Goal: Task Accomplishment & Management: Manage account settings

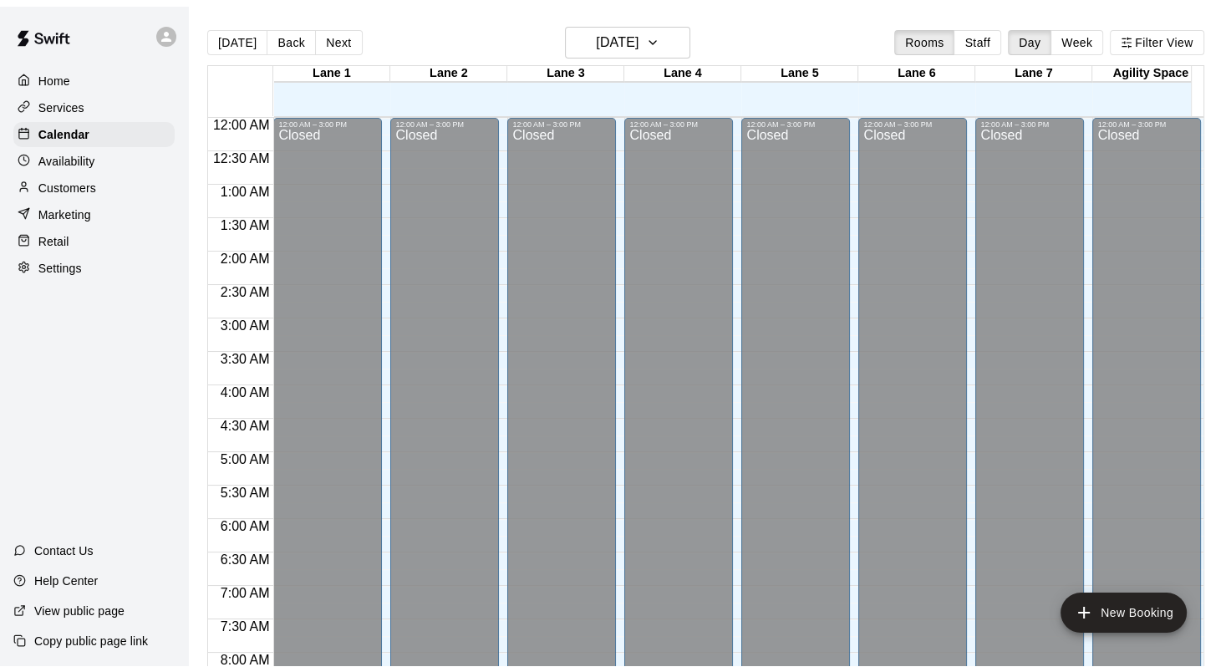
scroll to position [973, 0]
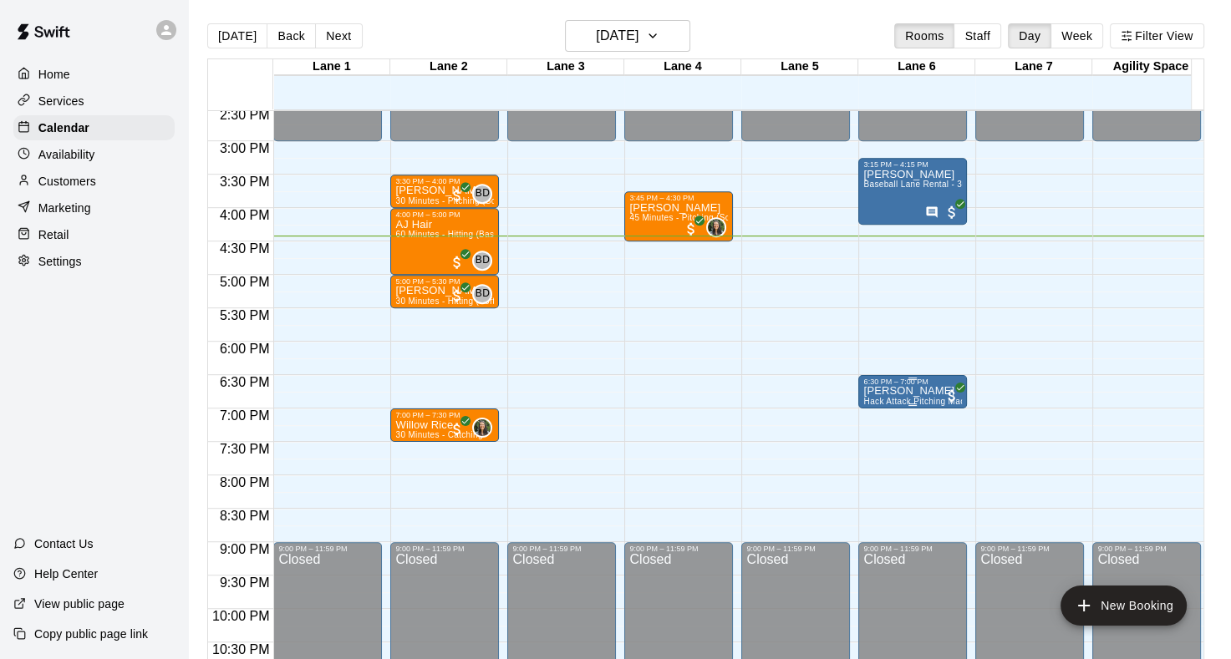
click at [918, 397] on span "Hack Attack Pitching Machine Lane Rental - Baseball" at bounding box center [968, 401] width 211 height 9
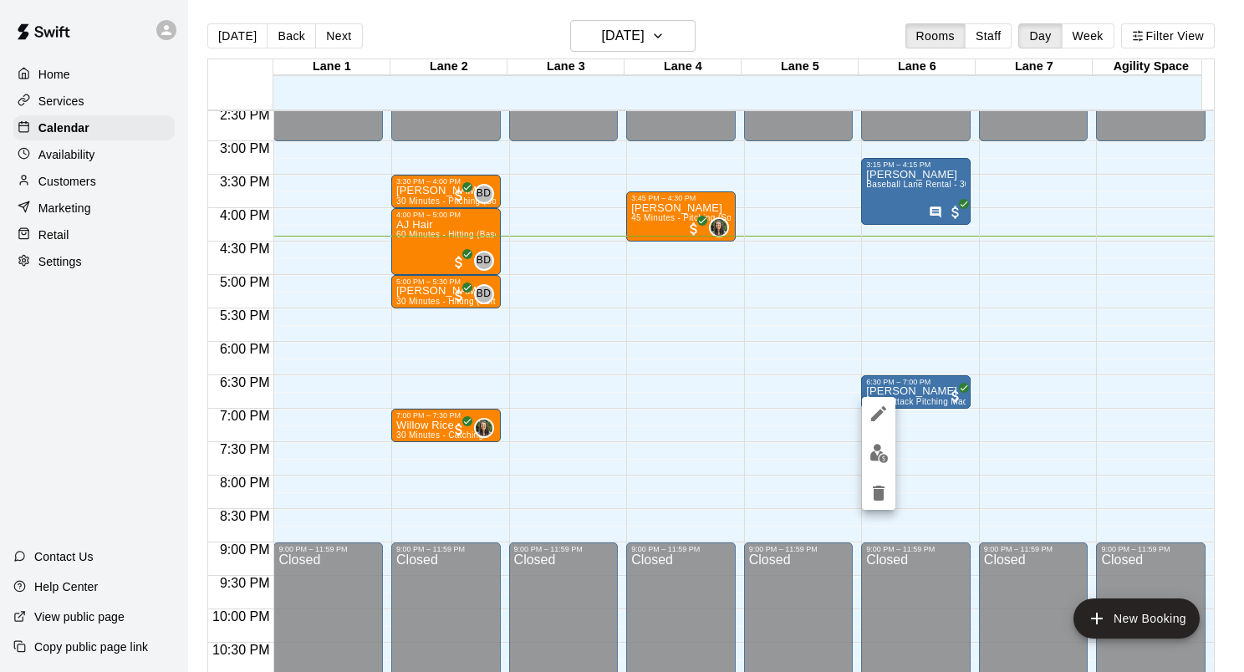
click at [879, 451] on img "edit" at bounding box center [878, 453] width 19 height 19
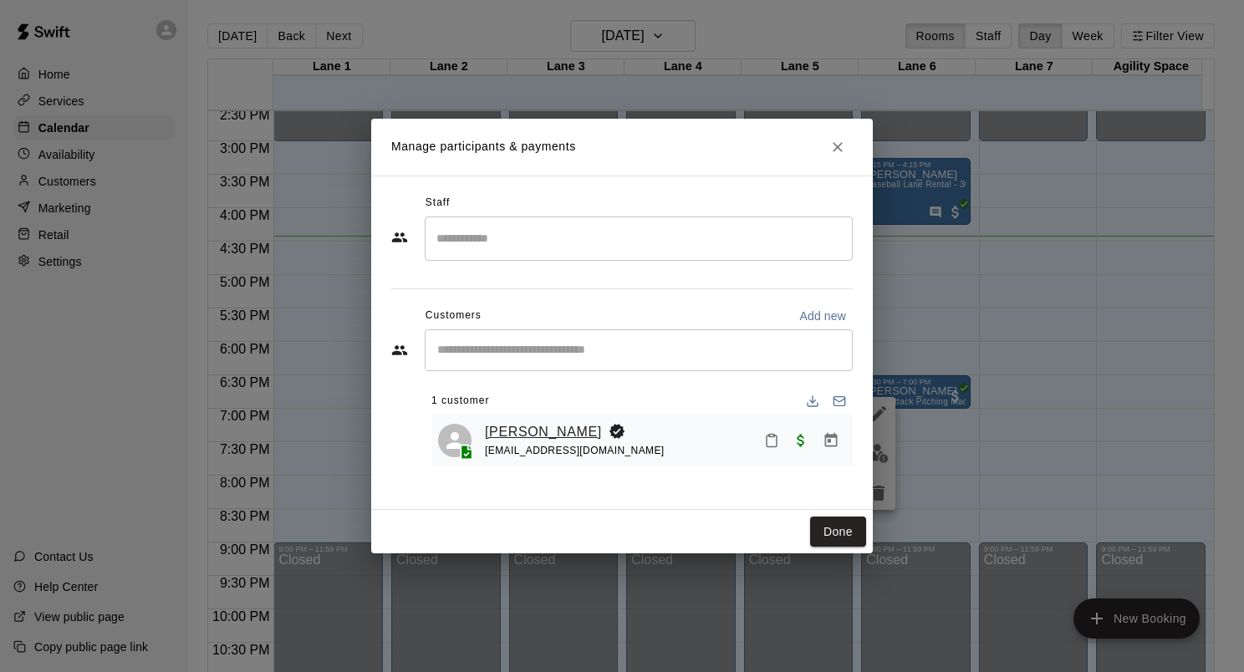
click at [505, 439] on link "[PERSON_NAME]" at bounding box center [543, 432] width 117 height 22
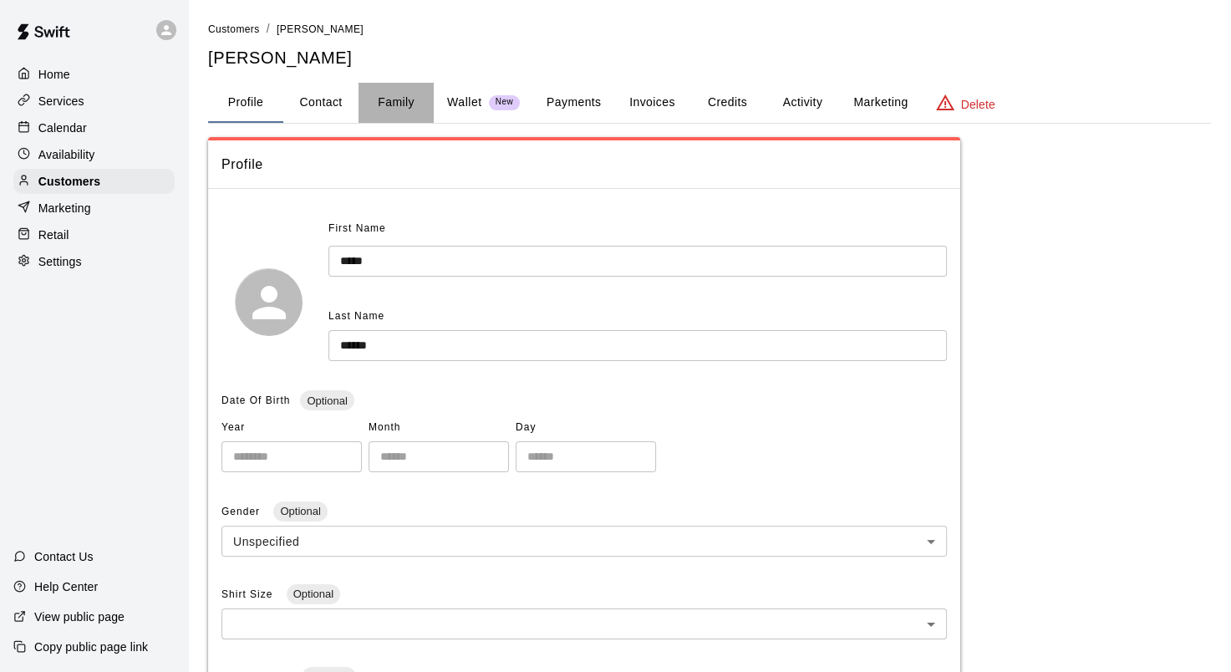
click at [403, 105] on button "Family" at bounding box center [396, 103] width 75 height 40
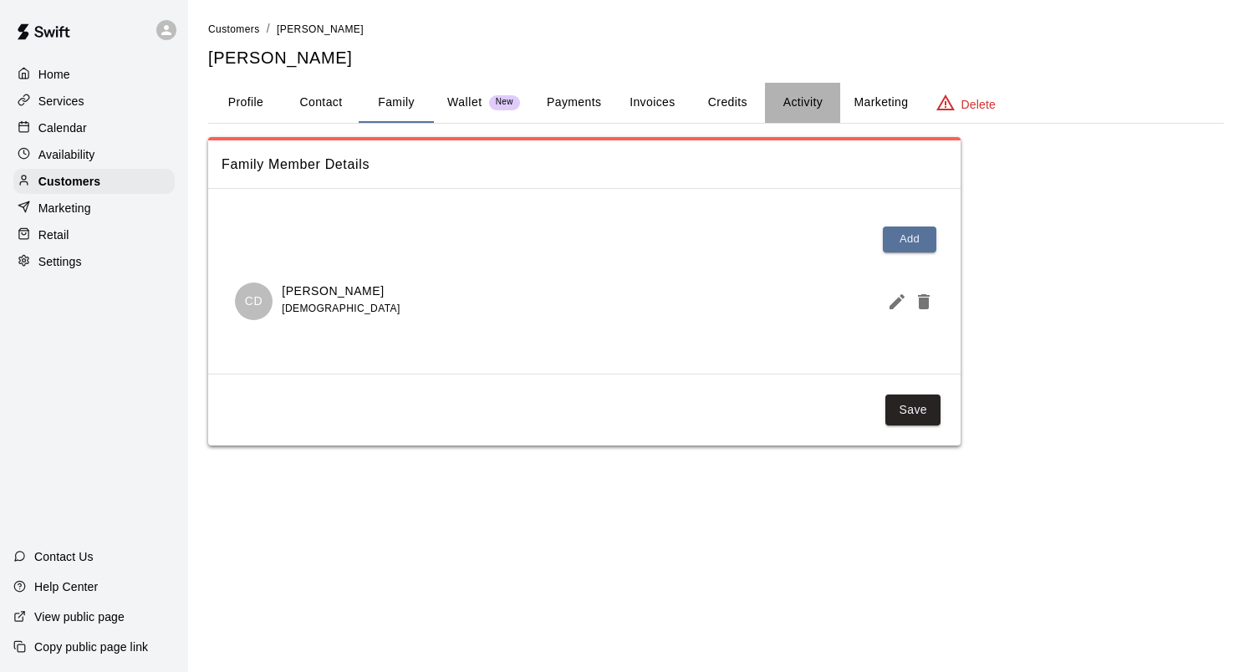
click at [778, 101] on button "Activity" at bounding box center [802, 103] width 75 height 40
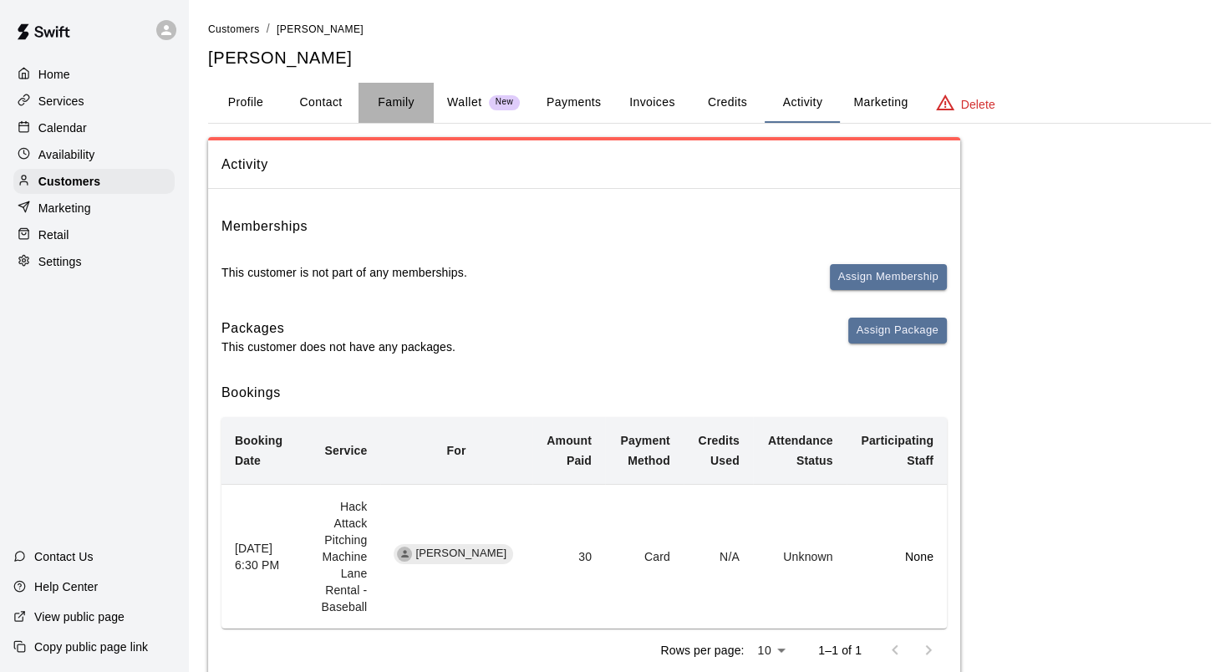
click at [396, 97] on button "Family" at bounding box center [396, 103] width 75 height 40
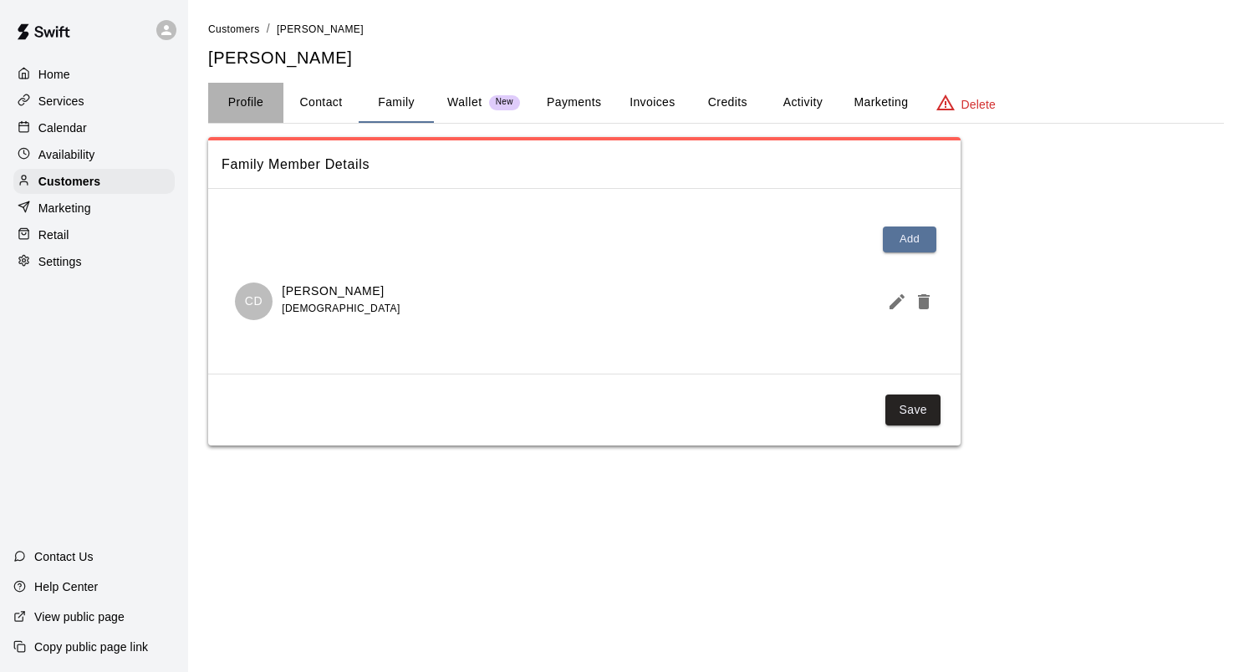
click at [269, 104] on button "Profile" at bounding box center [245, 103] width 75 height 40
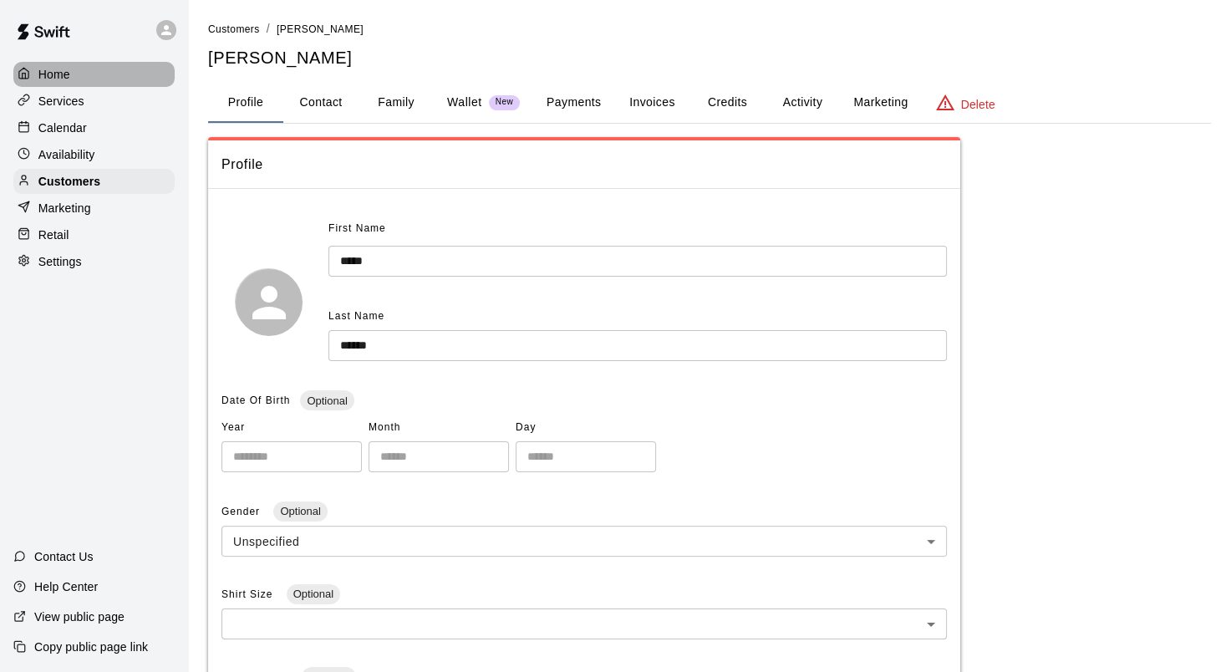
click at [100, 67] on div "Home" at bounding box center [93, 74] width 161 height 25
